Goal: Task Accomplishment & Management: Manage account settings

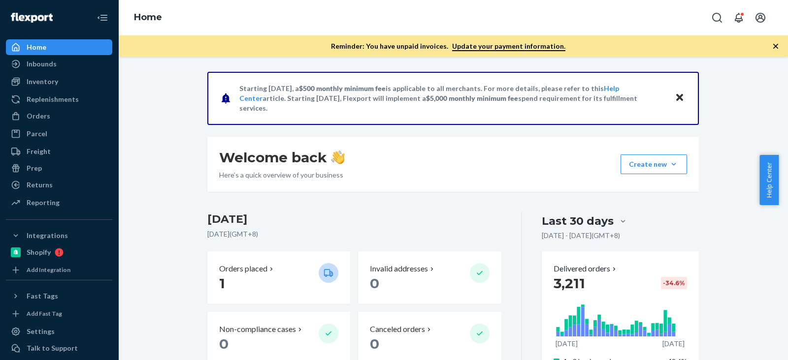
click at [56, 119] on div "Orders" at bounding box center [59, 116] width 104 height 14
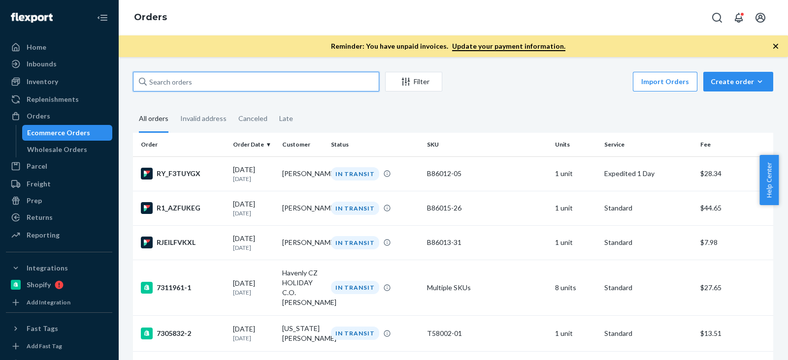
click at [251, 79] on input "text" at bounding box center [256, 82] width 246 height 20
paste input "[PERSON_NAME]"
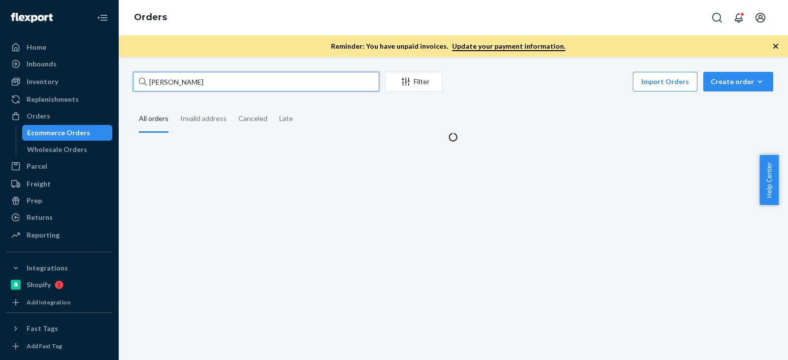
type input "[PERSON_NAME]"
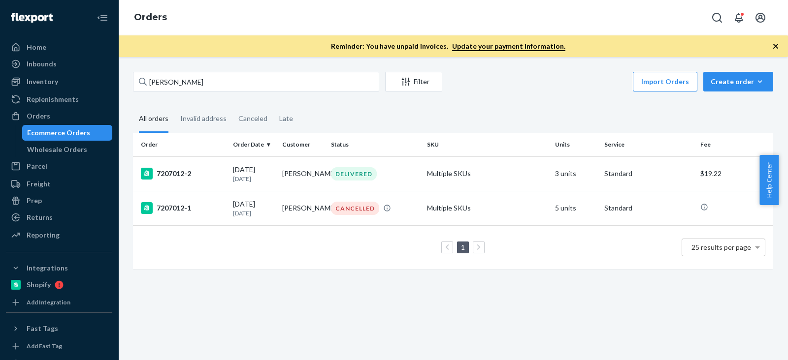
click at [332, 104] on div "[PERSON_NAME] Filter Import Orders Create order Ecommerce order Removal order A…" at bounding box center [453, 175] width 655 height 207
click at [173, 171] on div "7207012-2" at bounding box center [183, 174] width 84 height 12
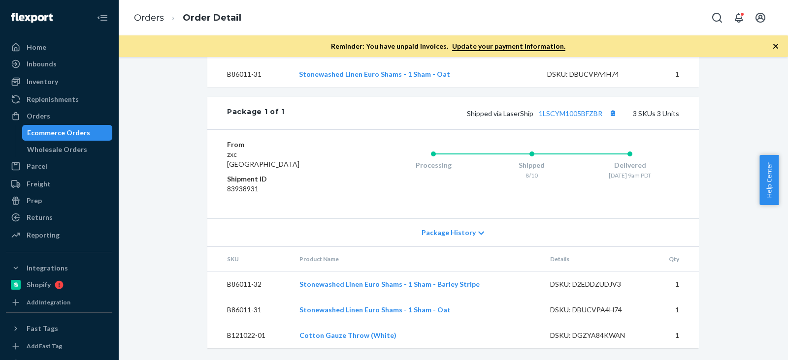
scroll to position [415, 0]
click at [182, 208] on div "Shopify Order # 7207012-2 • Standard / $19.22 View Details Submit Claim Create …" at bounding box center [453, 17] width 655 height 685
click at [207, 252] on th "SKU" at bounding box center [249, 259] width 84 height 25
click at [183, 219] on div "Shopify Order # 7207012-2 • Standard / $19.22 View Details Submit Claim Create …" at bounding box center [453, 17] width 655 height 685
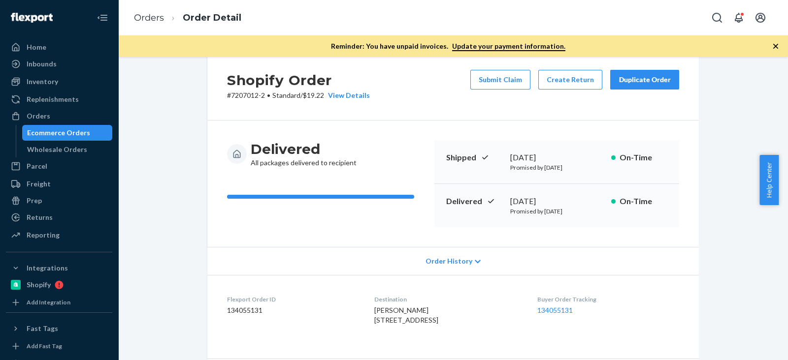
scroll to position [0, 0]
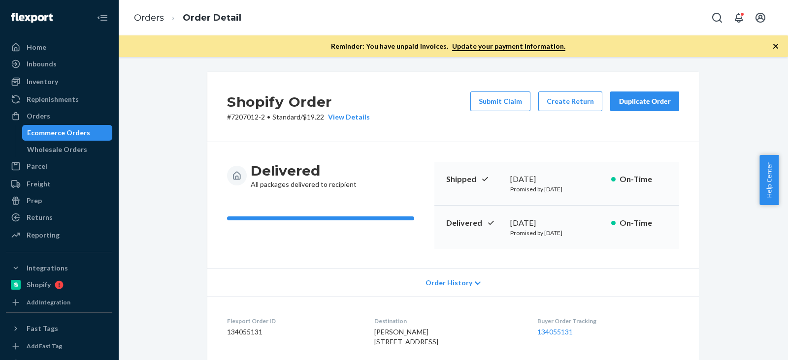
click at [86, 138] on div "Ecommerce Orders" at bounding box center [67, 133] width 89 height 14
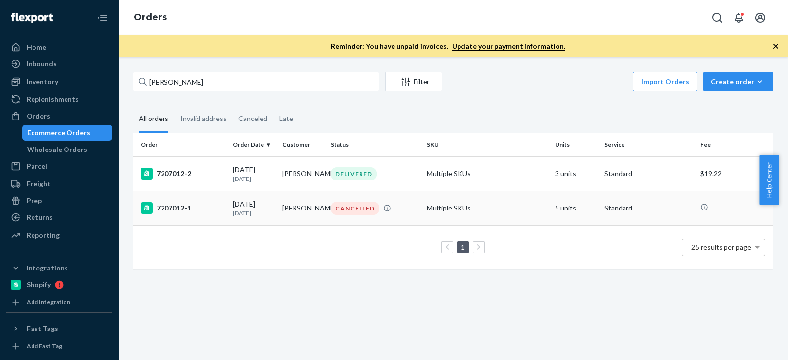
click at [177, 211] on div "7207012-1" at bounding box center [183, 208] width 84 height 12
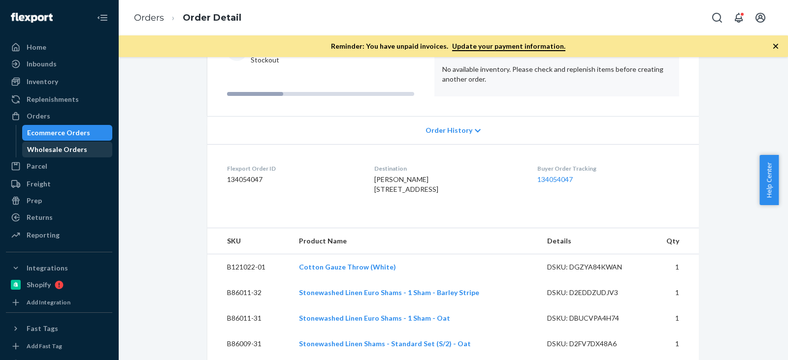
scroll to position [64, 0]
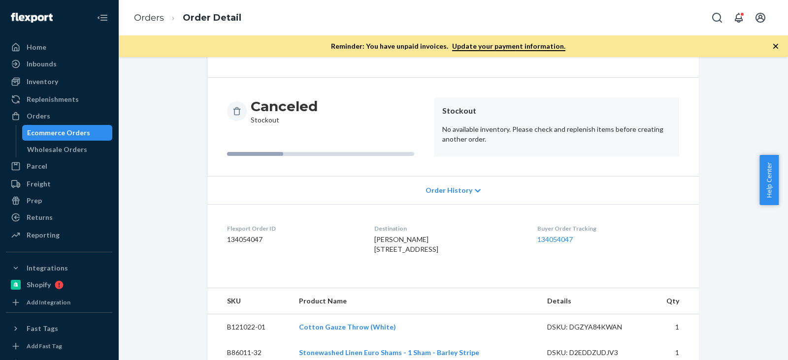
click at [73, 129] on div "Ecommerce Orders" at bounding box center [58, 133] width 63 height 10
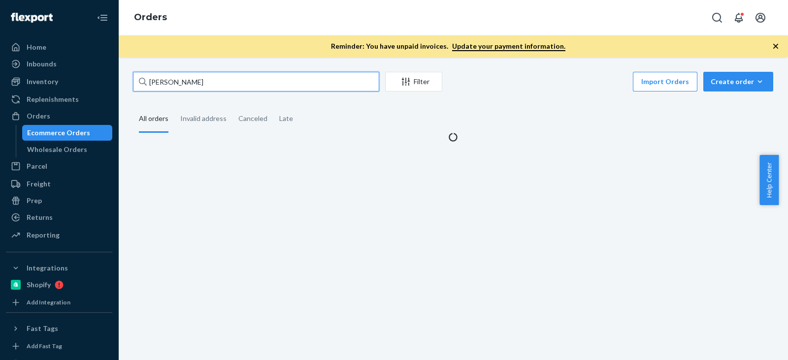
drag, startPoint x: 222, startPoint y: 87, endPoint x: 253, endPoint y: 85, distance: 31.6
click at [1, 78] on div "Home Inbounds Shipping Plans Problems Inventory Products Branded Packaging Repl…" at bounding box center [394, 180] width 788 height 360
paste input "[PERSON_NAME]"
type input "[PERSON_NAME]"
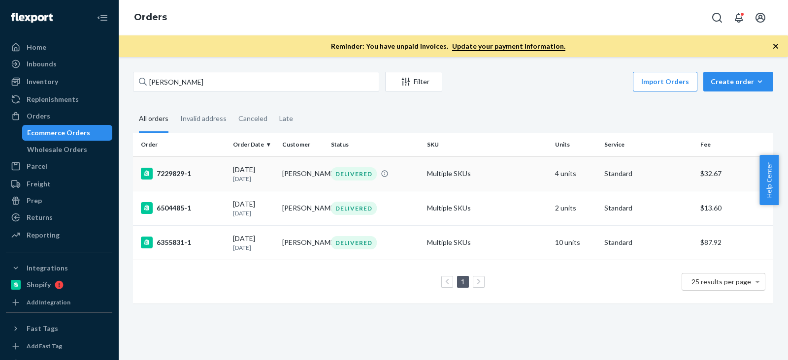
click at [169, 175] on div "7229829-1" at bounding box center [183, 174] width 84 height 12
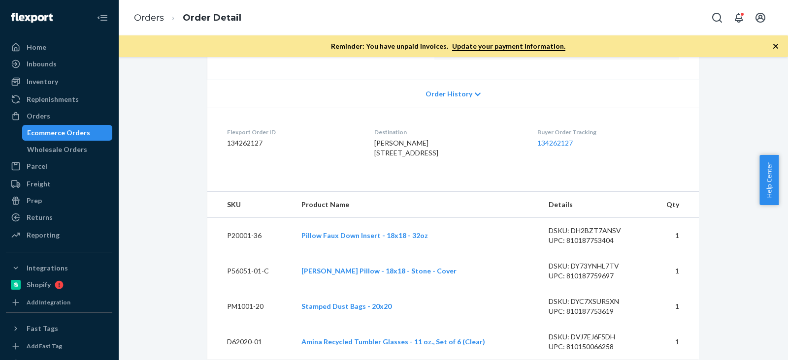
scroll to position [246, 0]
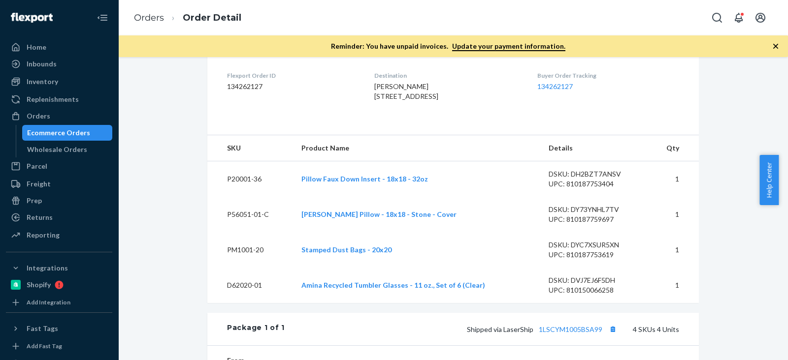
click at [168, 188] on div "Shopify Order # 7229829-1 • Standard / $32.67 View Details Submit Claim Create …" at bounding box center [453, 233] width 655 height 815
click at [175, 184] on div "Shopify Order # 7229829-1 • Standard / $32.67 View Details Submit Claim Create …" at bounding box center [453, 233] width 655 height 815
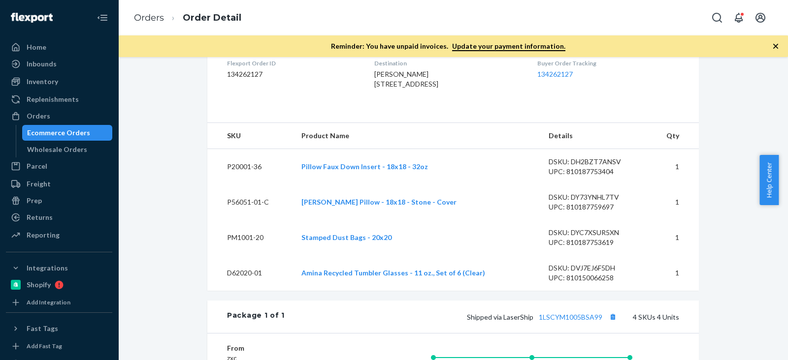
scroll to position [185, 0]
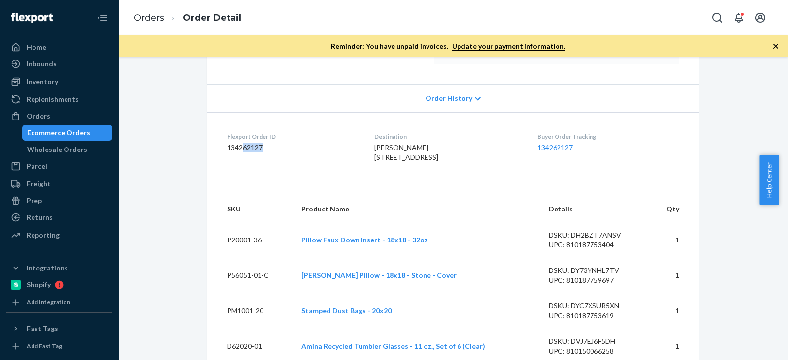
drag, startPoint x: 261, startPoint y: 150, endPoint x: 239, endPoint y: 151, distance: 21.7
click at [239, 151] on dd "134262127" at bounding box center [292, 148] width 131 height 10
click at [238, 151] on dd "134262127" at bounding box center [292, 148] width 131 height 10
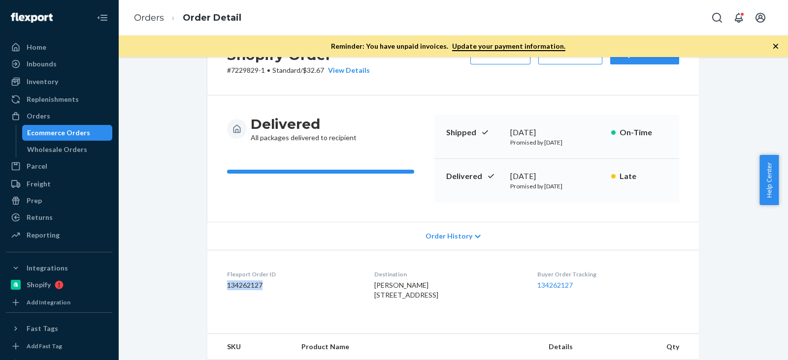
scroll to position [0, 0]
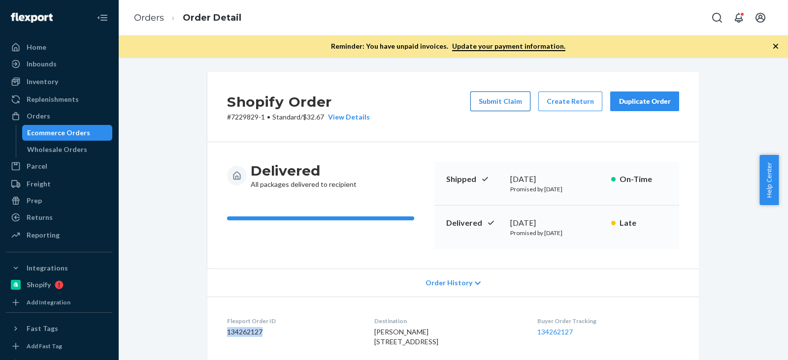
click at [513, 96] on button "Submit Claim" at bounding box center [500, 102] width 60 height 20
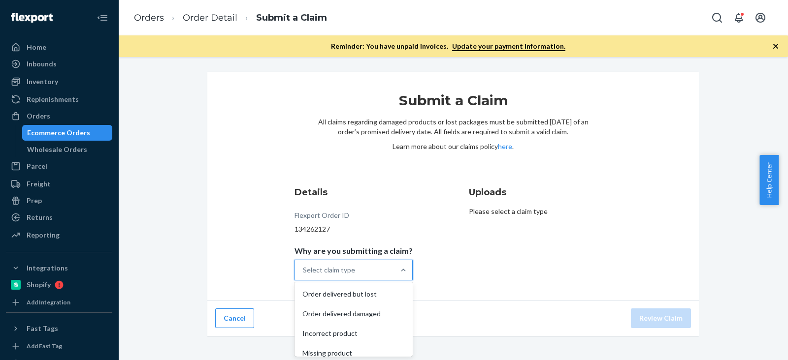
click at [341, 269] on div "Select claim type" at bounding box center [329, 270] width 52 height 10
click at [304, 269] on input "Why are you submitting a claim? option Order delivered but lost focused, 1 of 4…" at bounding box center [303, 270] width 1 height 10
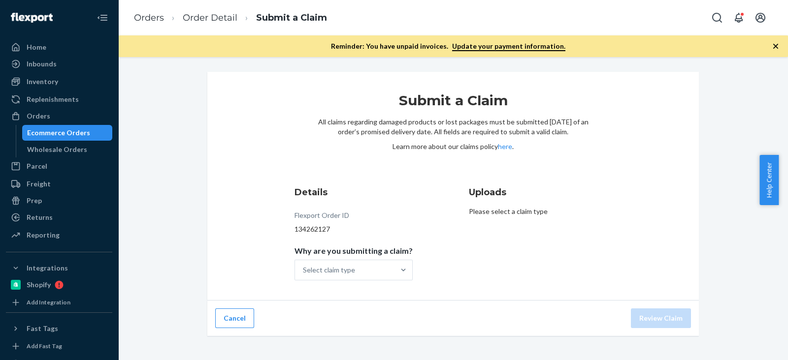
click at [251, 251] on div "Submit a Claim All claims regarding damaged products or lost packages must be s…" at bounding box center [452, 186] width 491 height 229
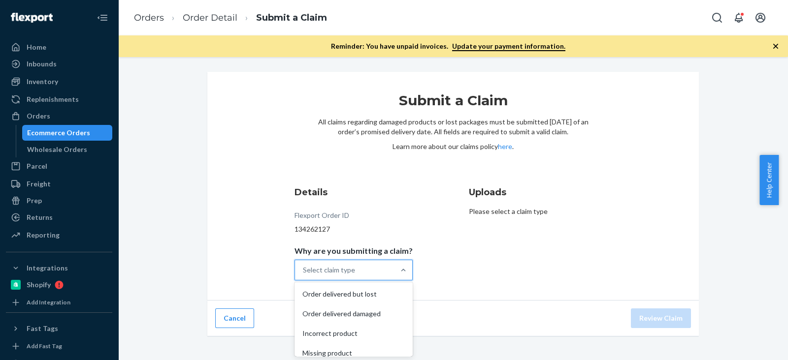
drag, startPoint x: 332, startPoint y: 267, endPoint x: 335, endPoint y: 280, distance: 13.0
click at [332, 268] on div "Select claim type" at bounding box center [329, 270] width 52 height 10
click at [304, 268] on input "Why are you submitting a claim? option Order delivered but lost focused, 0 of 4…" at bounding box center [303, 270] width 1 height 10
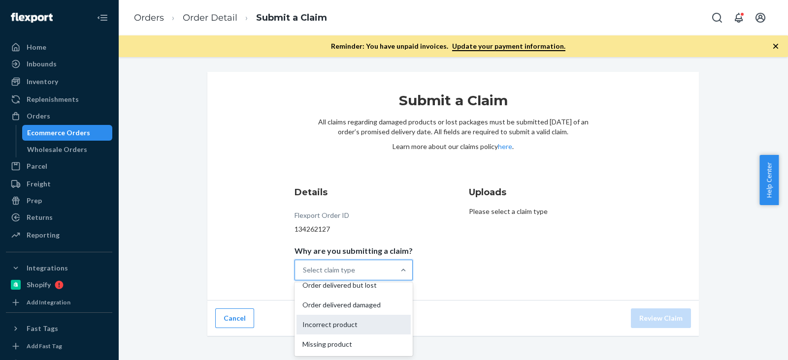
click at [337, 321] on div "Incorrect product" at bounding box center [353, 325] width 114 height 20
click at [304, 275] on input "Why are you submitting a claim? option Incorrect product focused, 0 of 4. 4 res…" at bounding box center [303, 270] width 1 height 10
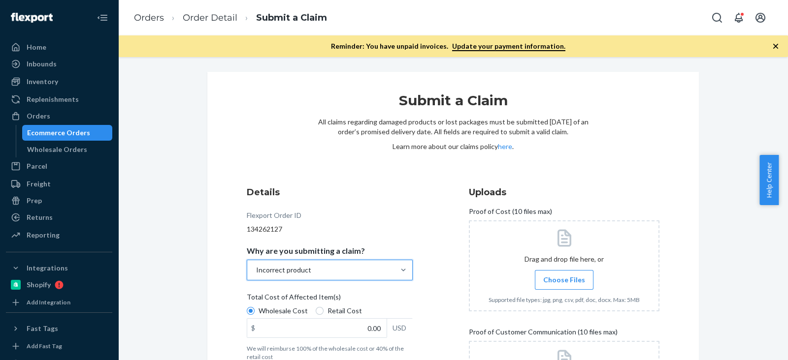
scroll to position [61, 0]
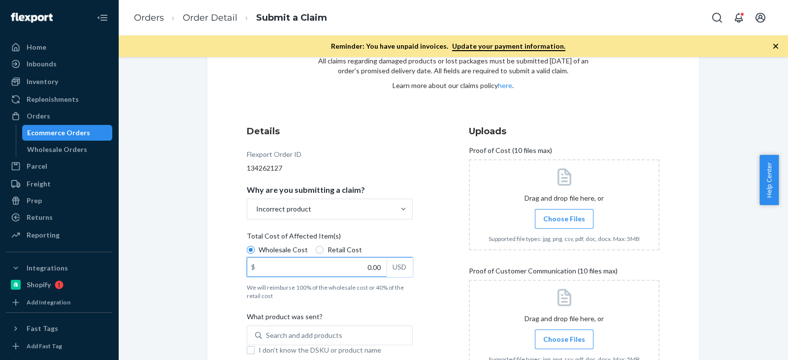
click at [342, 273] on input "0.00" at bounding box center [316, 267] width 139 height 19
paste input "139.97"
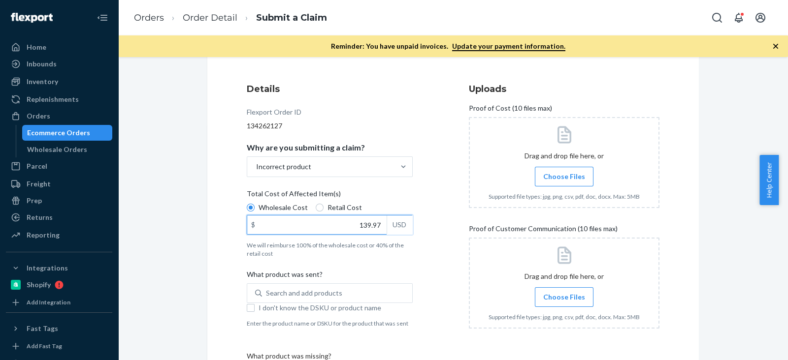
scroll to position [123, 0]
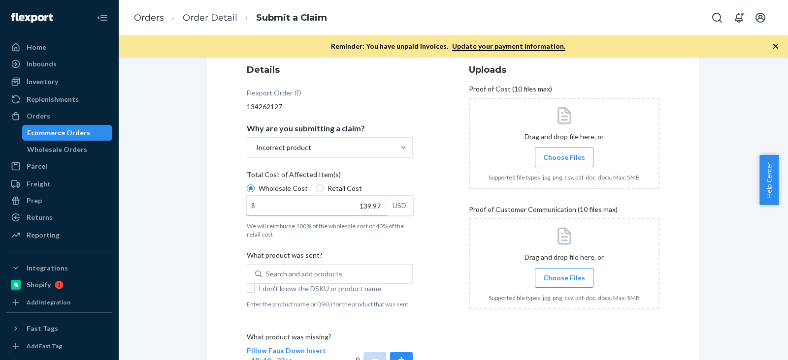
type input "139.97"
click at [383, 245] on div "Details Flexport Order ID 134262127 Why are you submitting a claim? Incorrect p…" at bounding box center [342, 278] width 191 height 441
click at [547, 157] on span "Choose Files" at bounding box center [564, 158] width 42 height 10
click at [564, 157] on input "Choose Files" at bounding box center [564, 157] width 0 height 11
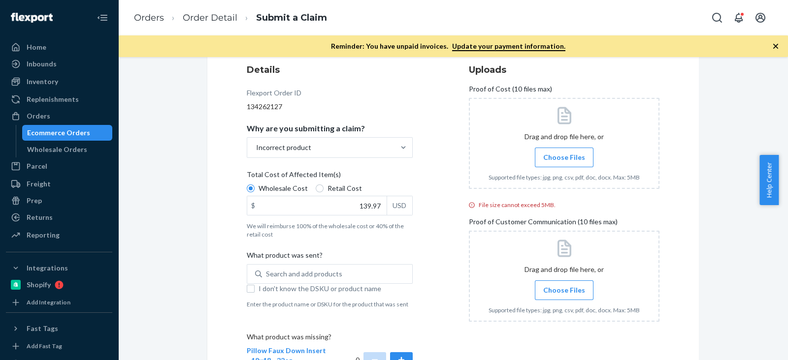
click at [162, 76] on div "Submit a Claim All claims regarding damaged products or lost packages must be s…" at bounding box center [453, 249] width 655 height 600
click at [573, 158] on span "Choose Files" at bounding box center [564, 158] width 42 height 10
click at [572, 158] on span "Choose Files" at bounding box center [564, 158] width 42 height 10
click at [564, 158] on input "Choose Files" at bounding box center [564, 157] width 0 height 11
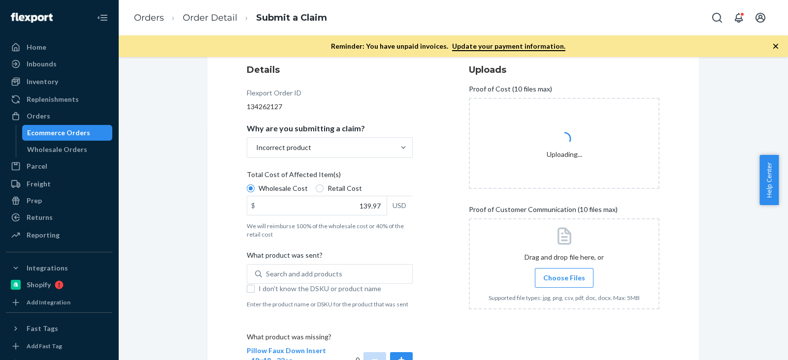
click at [561, 277] on span "Choose Files" at bounding box center [564, 278] width 42 height 10
click at [564, 277] on input "Choose Files" at bounding box center [564, 278] width 0 height 11
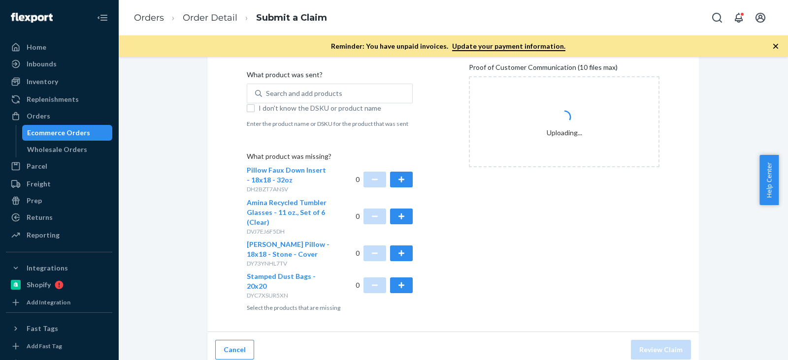
scroll to position [308, 0]
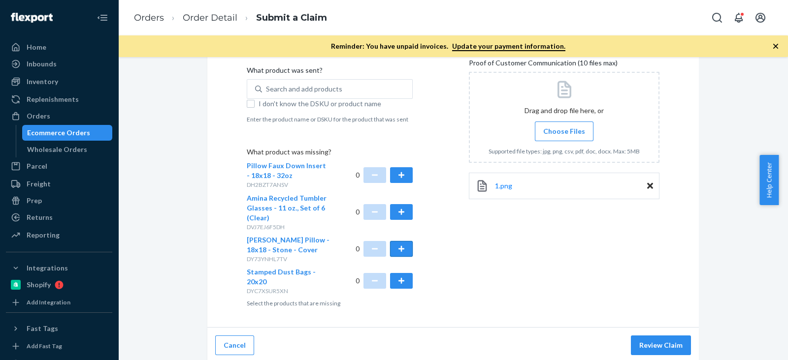
click at [393, 248] on button "button" at bounding box center [401, 249] width 23 height 16
click at [480, 261] on div "Uploads Proof of Cost (10 files max) Drag and drop file here, or Choose Files S…" at bounding box center [564, 92] width 191 height 437
click at [531, 287] on div "Uploads Proof of Cost (10 files max) Drag and drop file here, or Choose Files S…" at bounding box center [564, 92] width 191 height 437
click at [659, 341] on button "Review Claim" at bounding box center [661, 346] width 60 height 20
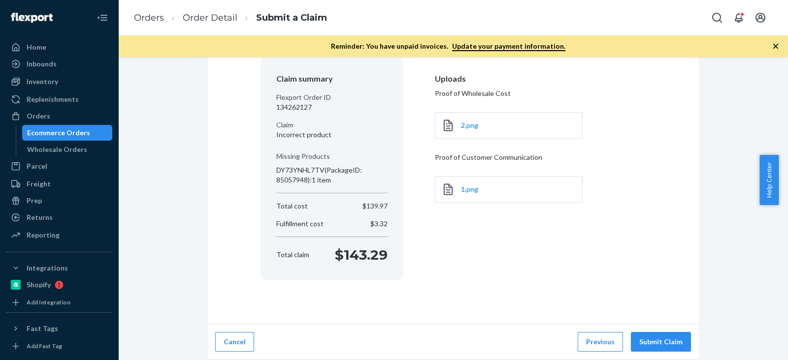
scroll to position [80, 0]
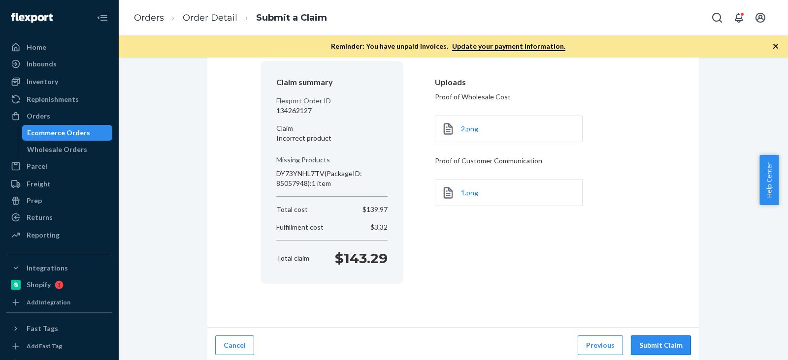
click at [659, 341] on button "Submit Claim" at bounding box center [661, 346] width 60 height 20
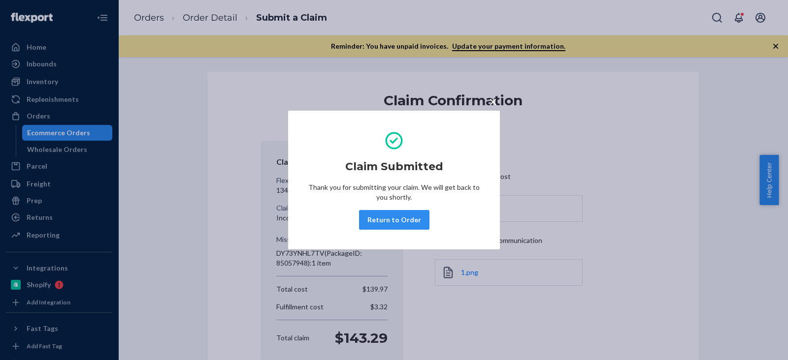
scroll to position [83, 0]
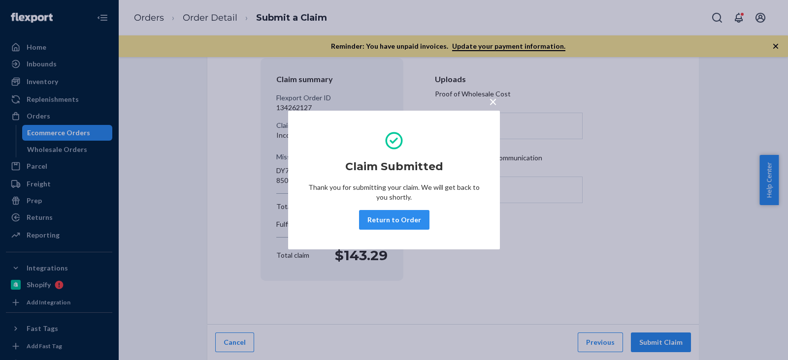
click at [419, 215] on button "Return to Order" at bounding box center [394, 220] width 70 height 20
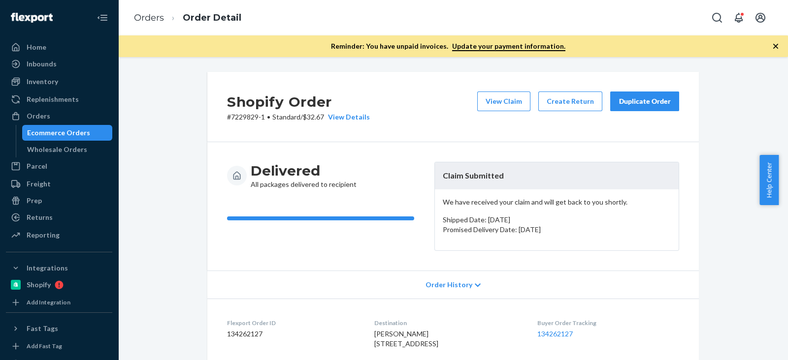
scroll to position [123, 0]
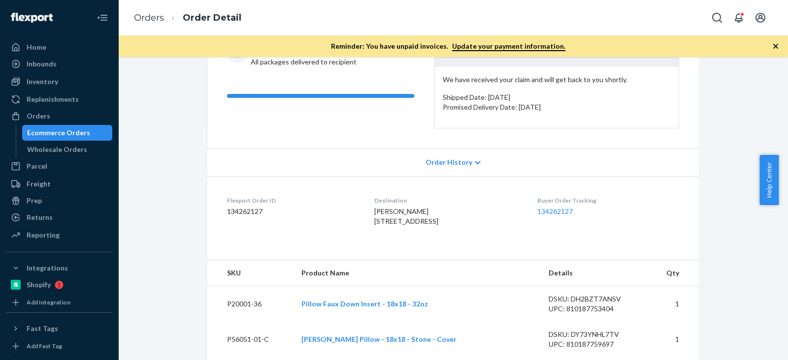
click at [246, 208] on dd "134262127" at bounding box center [292, 212] width 131 height 10
copy dd "134262127"
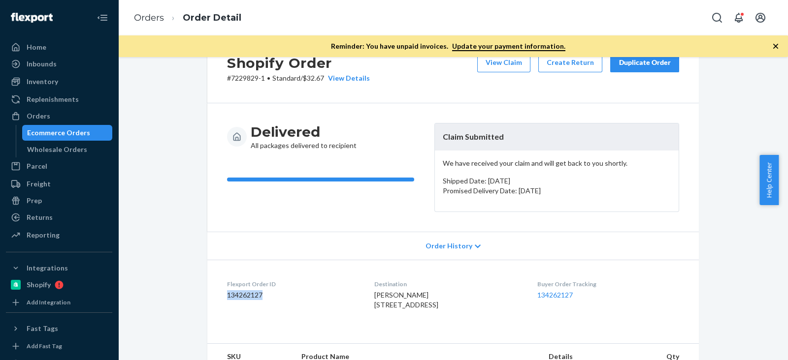
scroll to position [0, 0]
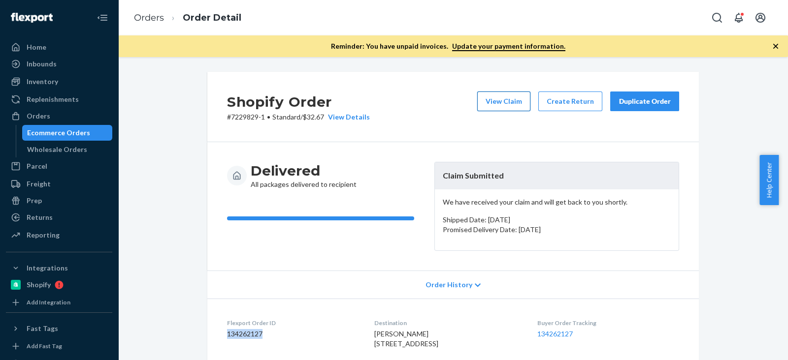
click at [508, 106] on button "View Claim" at bounding box center [503, 102] width 53 height 20
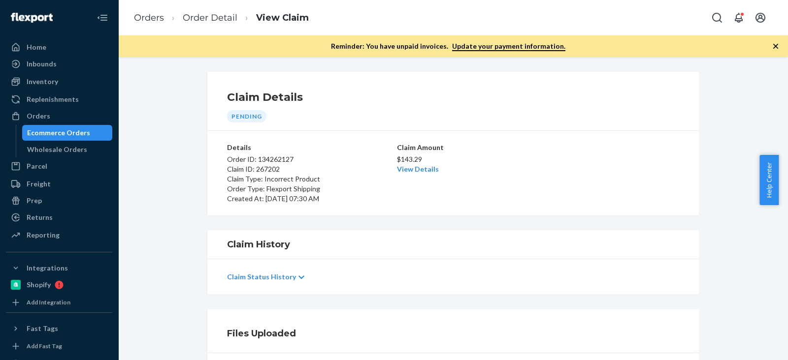
click at [263, 174] on p "Claim Type: Incorrect Product" at bounding box center [311, 179] width 168 height 10
click at [263, 170] on p "Claim ID: 267202" at bounding box center [311, 169] width 168 height 10
copy p "267202"
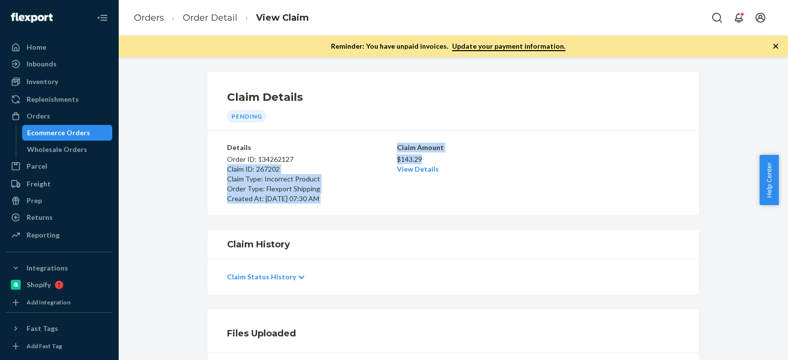
drag, startPoint x: 390, startPoint y: 158, endPoint x: 423, endPoint y: 160, distance: 33.5
click at [424, 161] on div "Details Order ID: 134262127 Claim ID: 267202 Claim Type: Incorrect Product Orde…" at bounding box center [453, 173] width 452 height 61
click at [423, 159] on p "$143.29" at bounding box center [453, 160] width 112 height 10
click at [422, 159] on p "$143.29" at bounding box center [453, 160] width 112 height 10
click at [421, 159] on p "$143.29" at bounding box center [453, 160] width 112 height 10
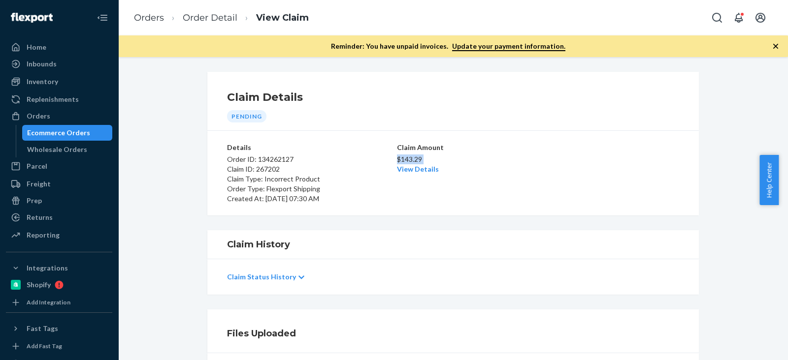
drag, startPoint x: 421, startPoint y: 159, endPoint x: 391, endPoint y: 159, distance: 29.5
click at [391, 159] on div "Details Order ID: 134262127 Claim ID: 267202 Claim Type: Incorrect Product Orde…" at bounding box center [453, 173] width 452 height 61
drag, startPoint x: 76, startPoint y: 134, endPoint x: 105, endPoint y: 136, distance: 29.1
click at [75, 134] on div "Ecommerce Orders" at bounding box center [58, 133] width 63 height 10
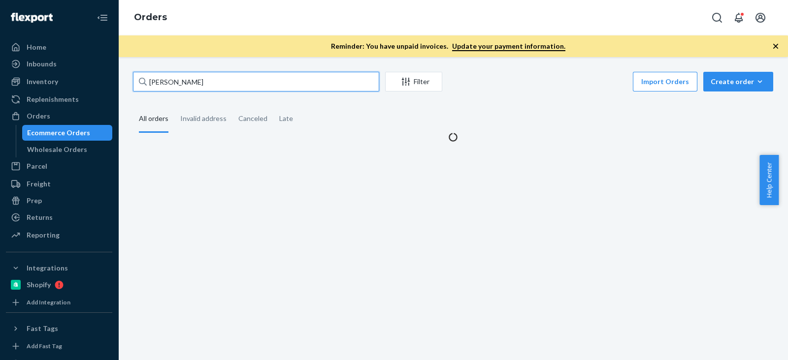
click at [231, 79] on input "[PERSON_NAME]" at bounding box center [256, 82] width 246 height 20
paste input "7223227-1"
type input "7223227-1"
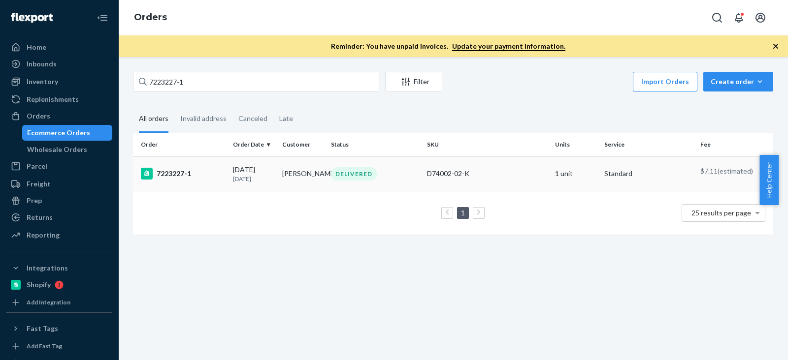
click at [161, 168] on div "7223227-1" at bounding box center [183, 174] width 84 height 12
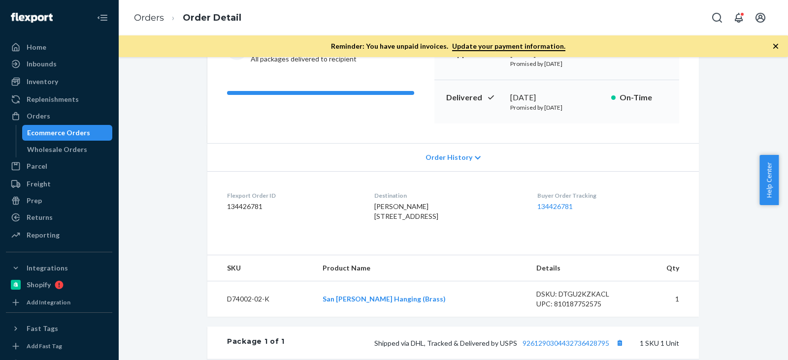
scroll to position [87, 0]
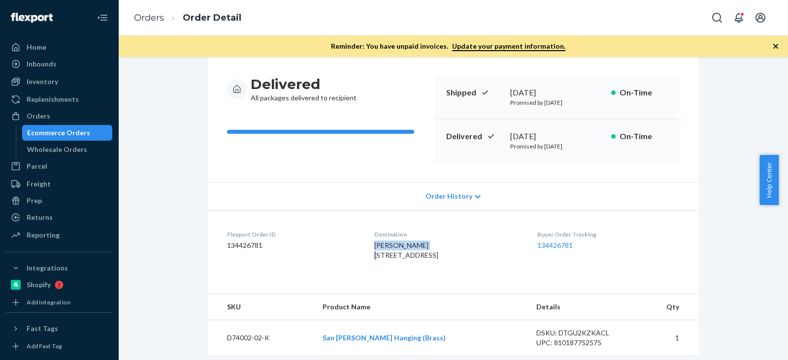
drag, startPoint x: 358, startPoint y: 243, endPoint x: 420, endPoint y: 240, distance: 62.1
click at [420, 240] on dl "Flexport Order ID 134426781 Destination [PERSON_NAME] [STREET_ADDRESS] US Buyer…" at bounding box center [452, 247] width 491 height 74
copy span "[PERSON_NAME]"
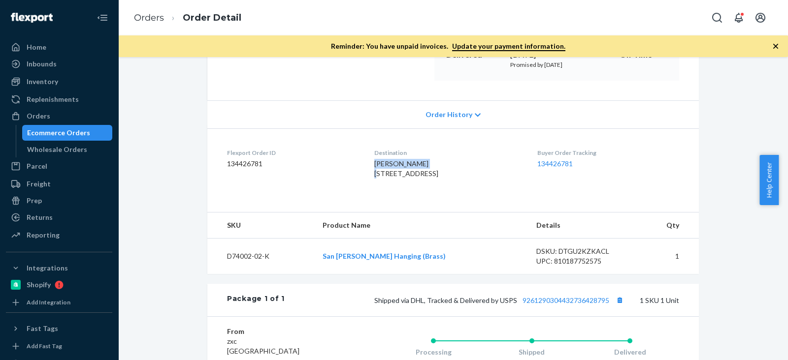
scroll to position [210, 0]
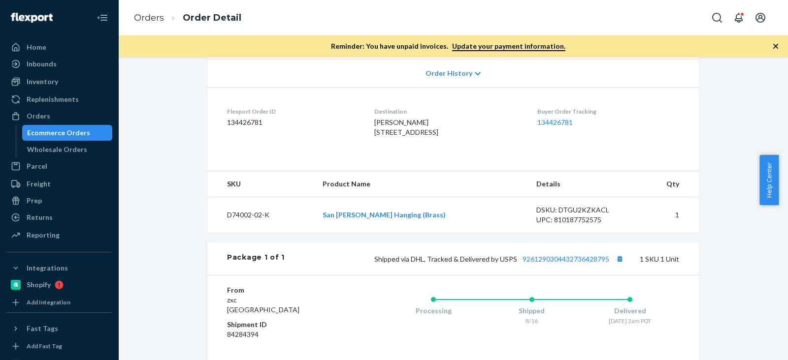
click at [150, 133] on div "Shopify Order # 7223227-1 • Standard / $7.21 View Details Submit Claim Create R…" at bounding box center [453, 163] width 655 height 603
click at [194, 131] on div "Shopify Order # 7223227-1 • Standard / $7.21 View Details Submit Claim Create R…" at bounding box center [453, 163] width 655 height 603
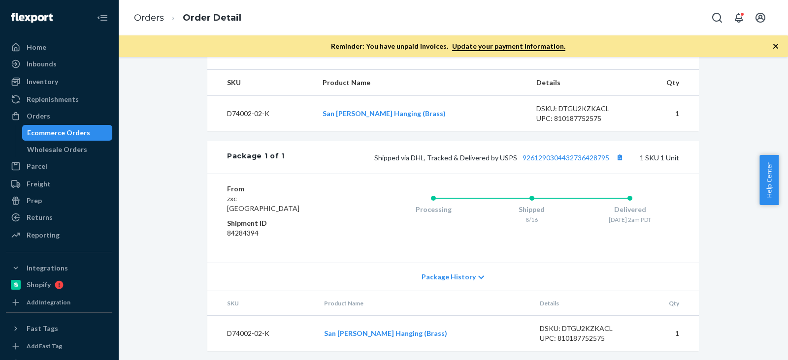
scroll to position [333, 0]
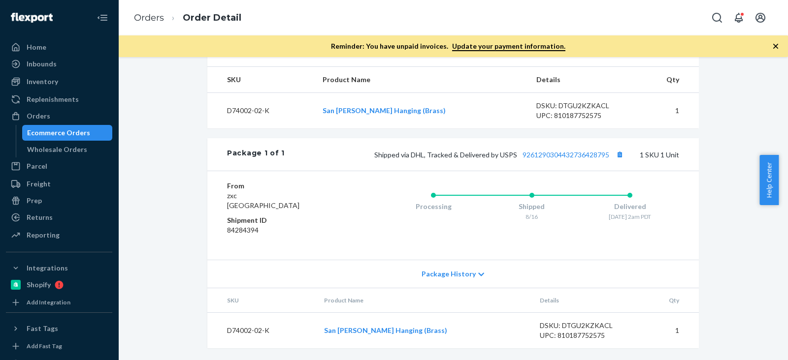
click at [273, 255] on div "From [GEOGRAPHIC_DATA] Shipment ID 84284394 Processing Shipped 8/16 Delivered […" at bounding box center [452, 215] width 491 height 89
click at [284, 212] on dl "From [GEOGRAPHIC_DATA] Shipment ID 84284394" at bounding box center [286, 210] width 118 height 59
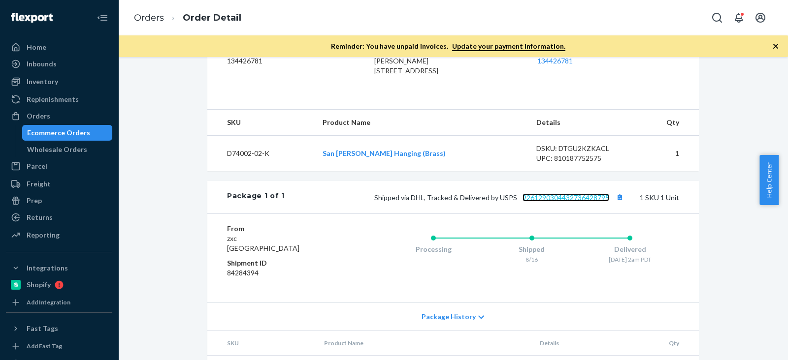
click at [563, 202] on link "9261290304432736428795" at bounding box center [565, 197] width 87 height 8
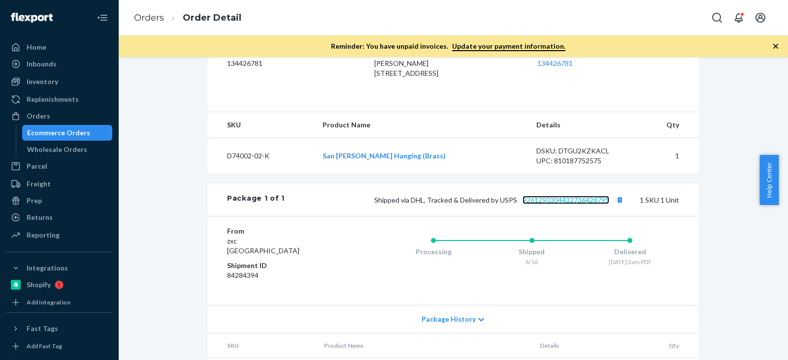
scroll to position [333, 0]
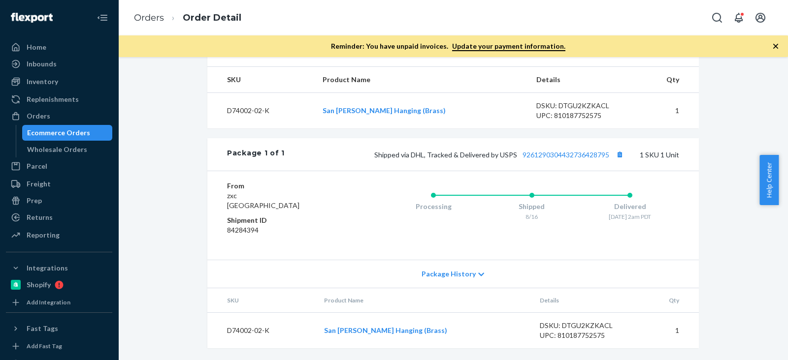
click at [188, 157] on div "Shopify Order # 7223227-1 • Standard / $7.21 View Details Submit Claim Create R…" at bounding box center [453, 59] width 655 height 603
